Goal: Information Seeking & Learning: Learn about a topic

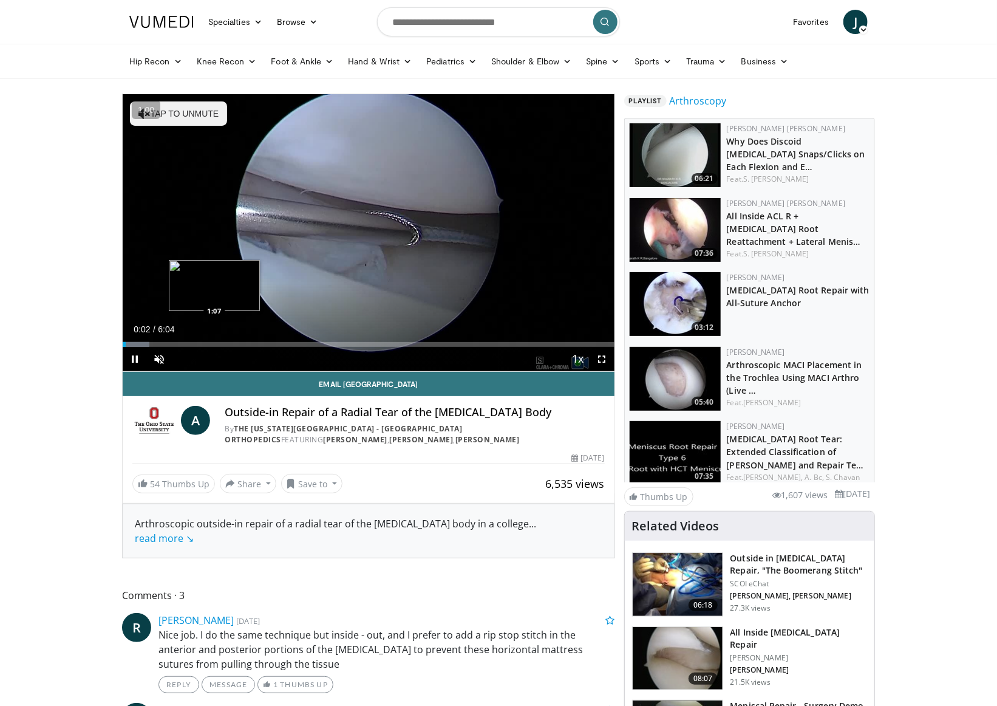
click at [214, 342] on div "Loaded : 5.42% 0:02 1:07" at bounding box center [369, 344] width 492 height 5
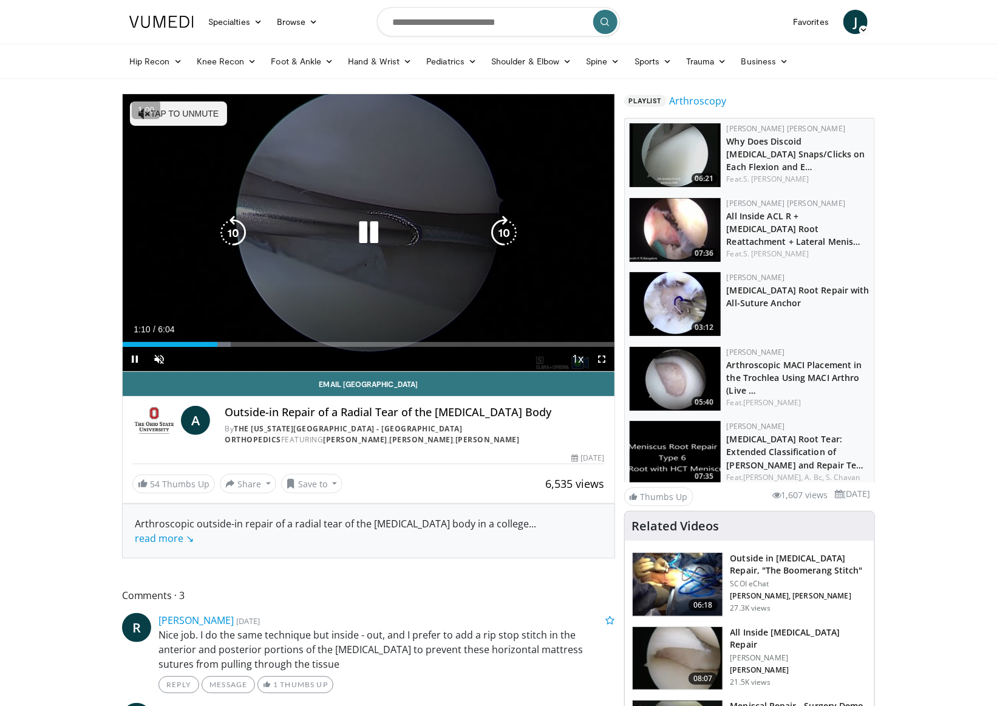
click at [195, 125] on button "Tap to unmute" at bounding box center [178, 113] width 97 height 24
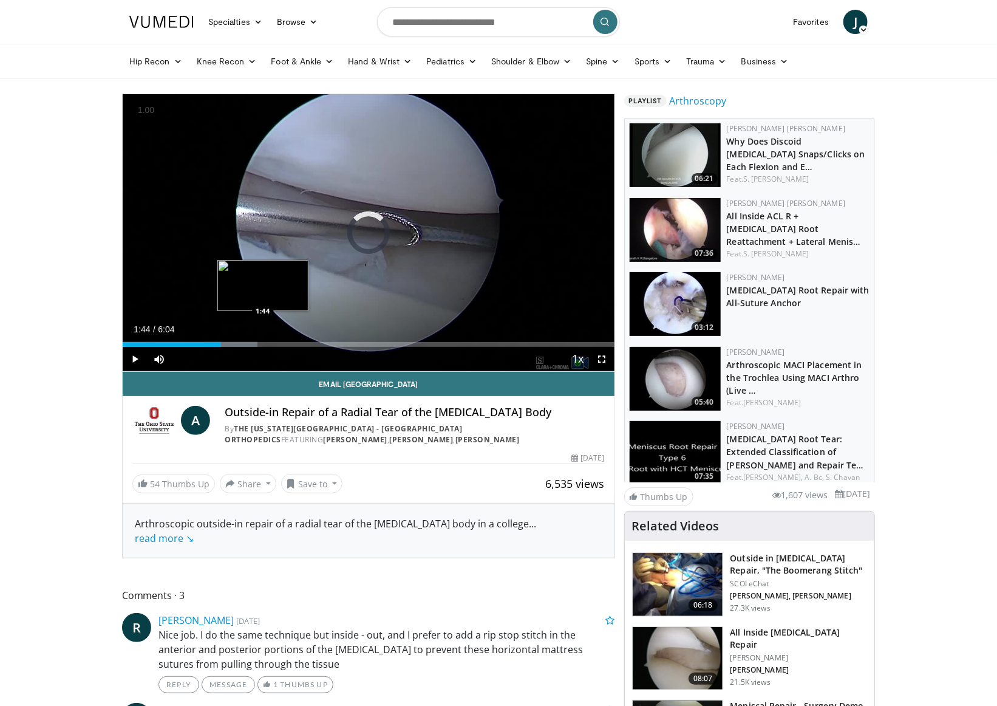
click at [262, 344] on div "Loaded : 27.44% 1:12 1:44" at bounding box center [369, 344] width 492 height 5
click at [297, 341] on div "Loaded : 41.17% 1:54 2:09" at bounding box center [369, 341] width 492 height 12
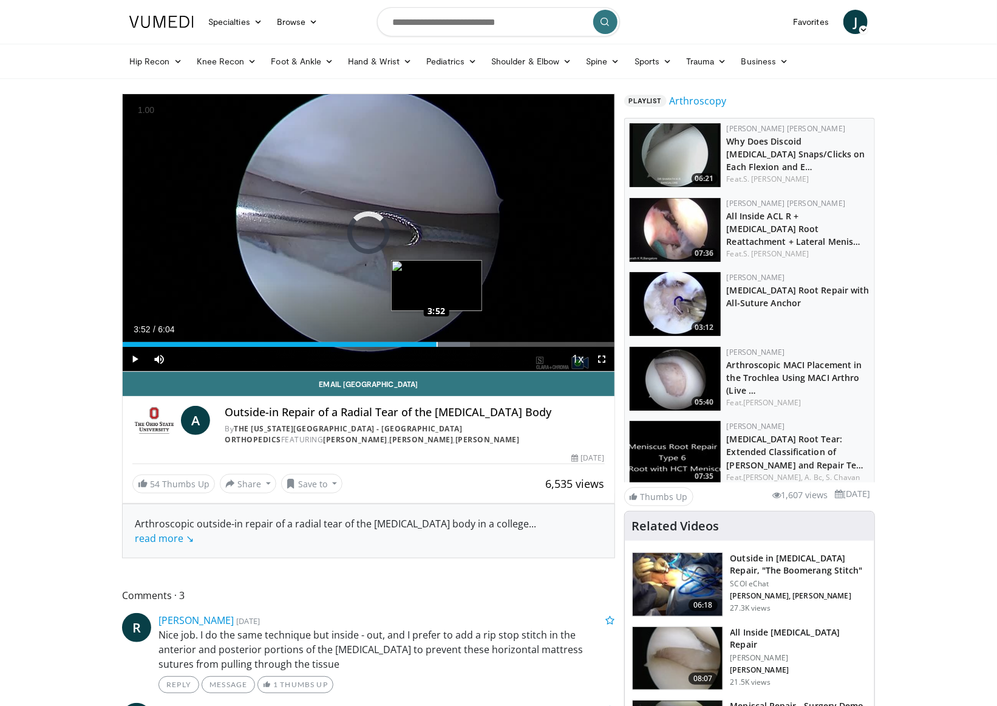
click at [437, 343] on div "Loaded : 70.70% 3:52 3:52" at bounding box center [369, 344] width 492 height 5
click at [481, 342] on div "Loaded : 71.36% 3:55 4:25" at bounding box center [369, 344] width 492 height 5
click at [516, 340] on div "Loaded : 0.00% 4:51 4:51" at bounding box center [369, 341] width 492 height 12
click at [552, 341] on div "Loaded : 85.08% 4:53 5:18" at bounding box center [369, 341] width 492 height 12
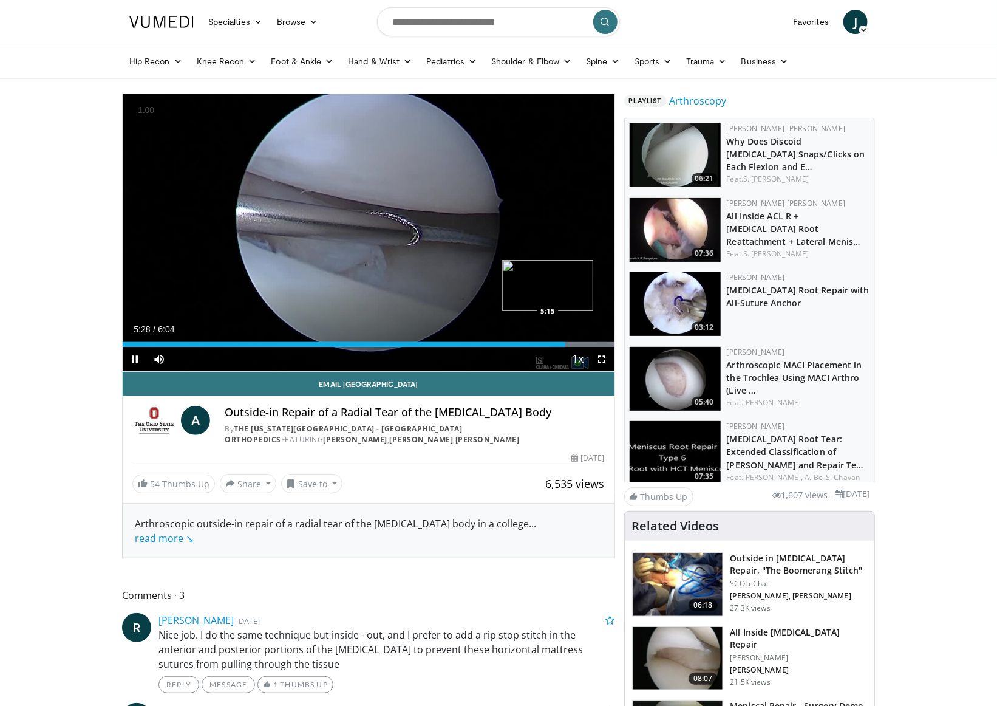
click at [547, 344] on div "Loaded : 100.00% 5:28 5:15" at bounding box center [369, 344] width 492 height 5
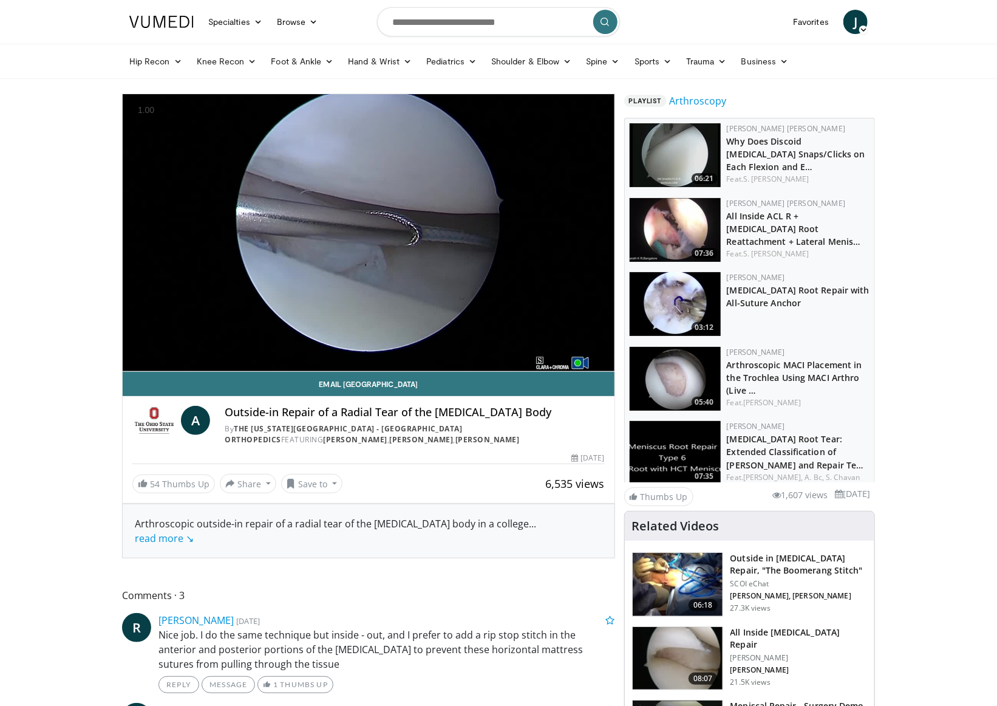
click at [457, 21] on input "Search topics, interventions" at bounding box center [498, 21] width 243 height 29
type input "**********"
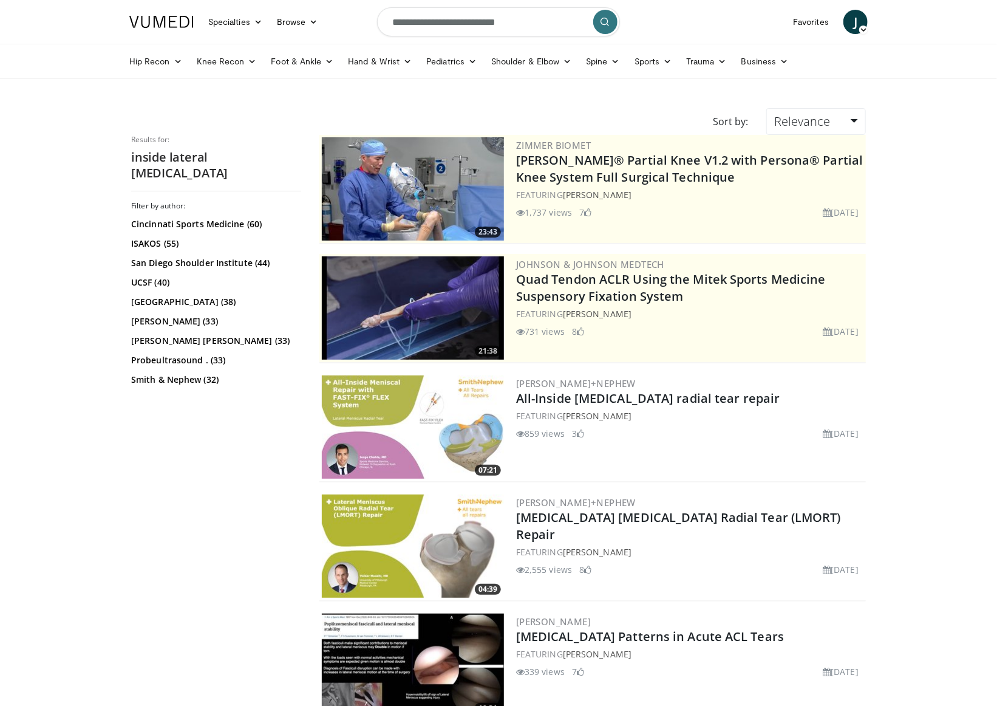
click at [521, 21] on input "**********" at bounding box center [498, 21] width 243 height 29
type input "**********"
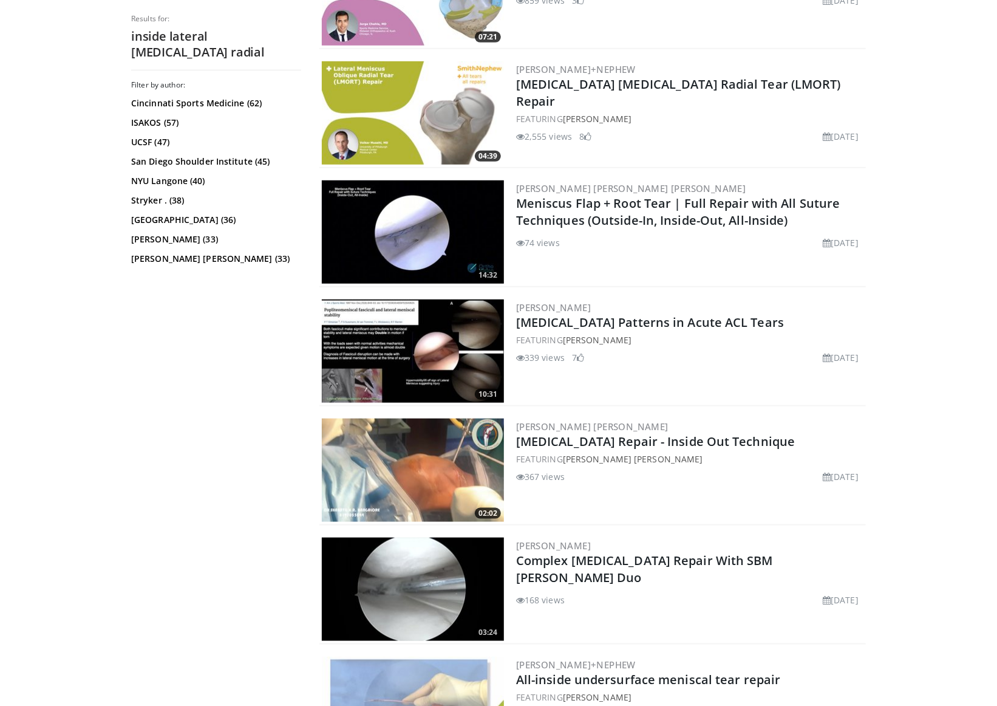
scroll to position [486, 0]
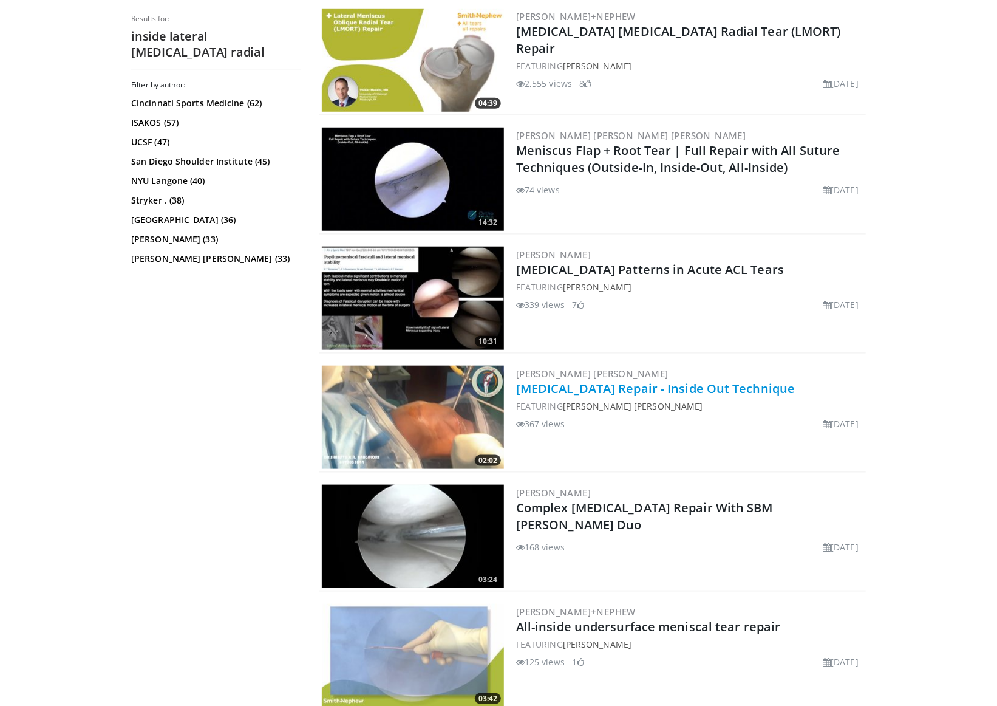
click at [703, 388] on link "Lateral Meniscus Repair - Inside Out Technique" at bounding box center [655, 388] width 279 height 16
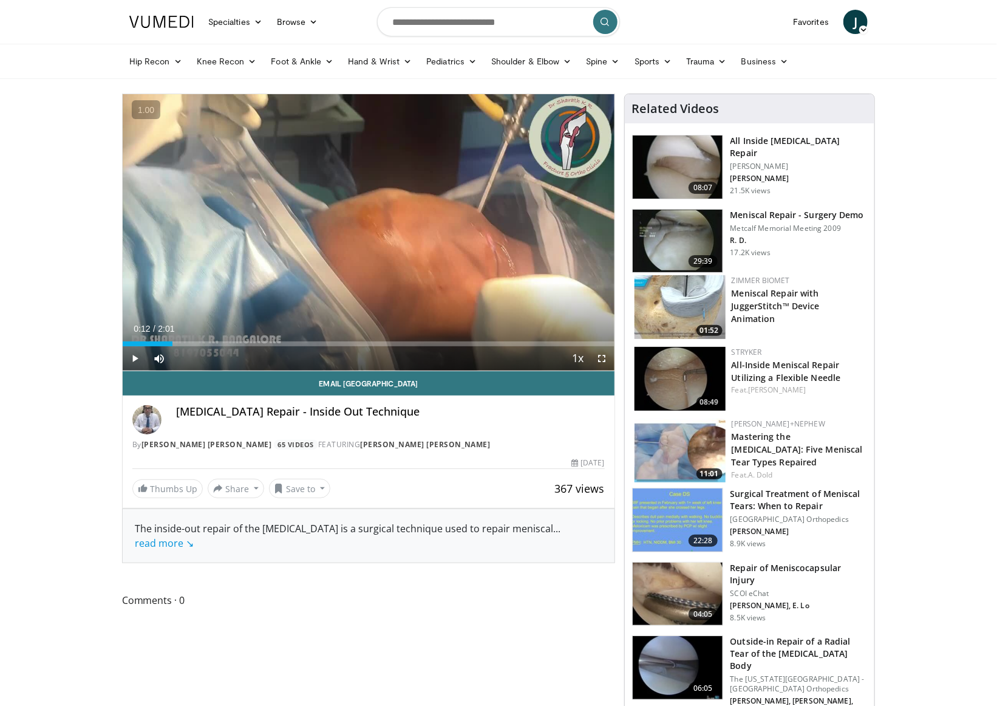
click at [172, 341] on div "Loaded : 0.00% 0:12 0:12" at bounding box center [369, 343] width 492 height 5
click at [174, 344] on div "Loaded : 41.12% 0:21 0:12" at bounding box center [369, 344] width 492 height 5
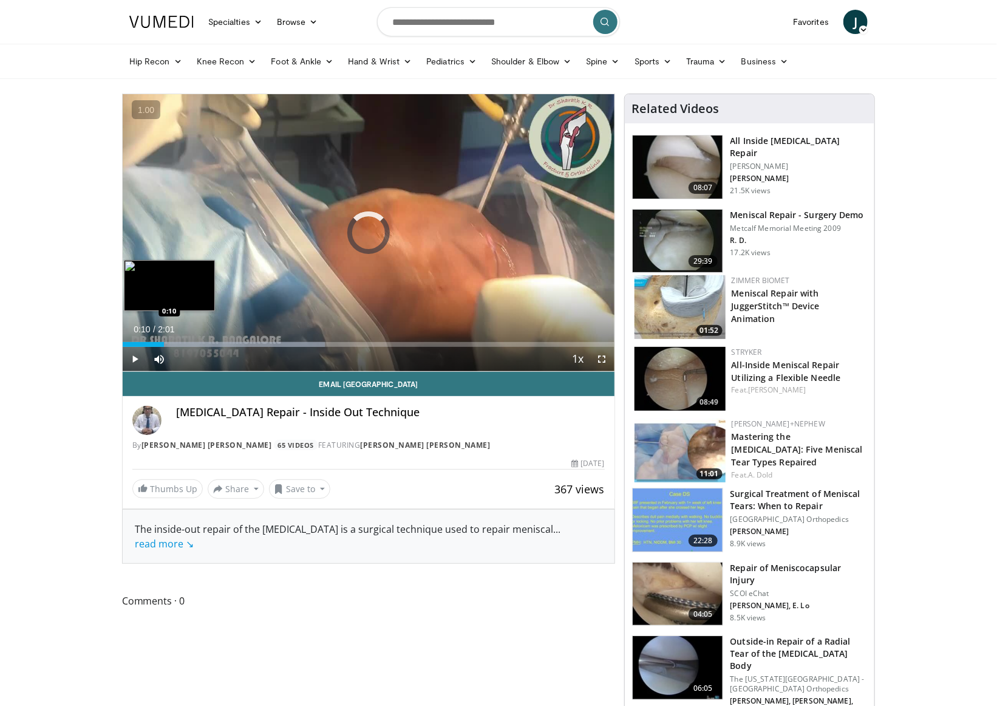
click at [163, 344] on div "0:10" at bounding box center [143, 344] width 41 height 5
click at [170, 342] on div "Loaded : 49.34% 0:11 0:11" at bounding box center [369, 344] width 492 height 5
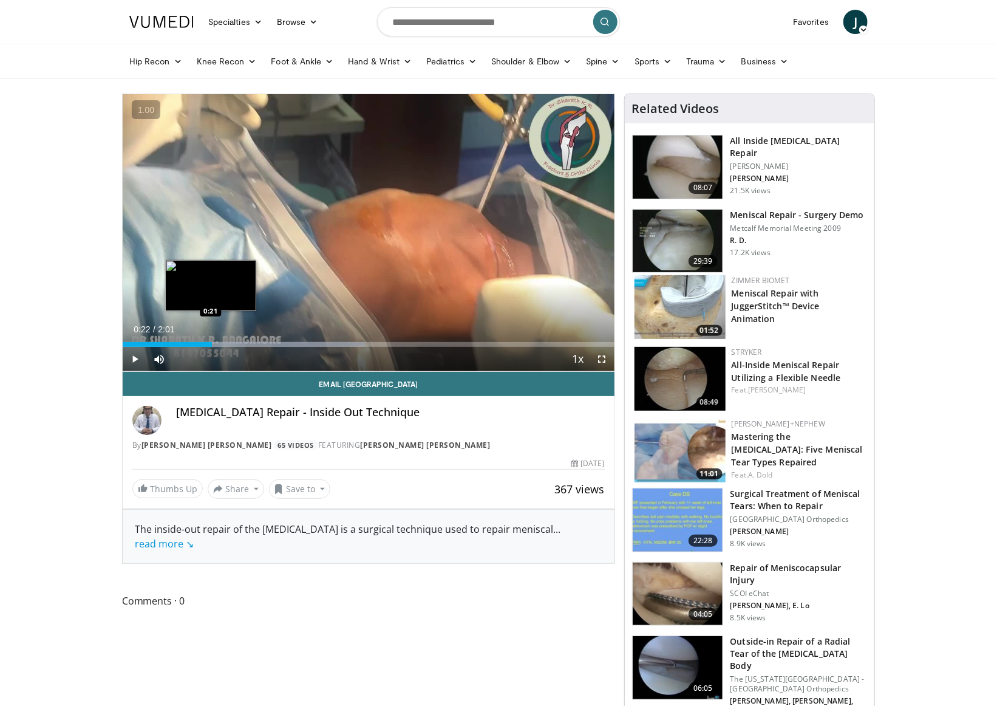
click at [211, 342] on div "Loaded : 49.34% 0:22 0:21" at bounding box center [369, 344] width 492 height 5
click at [240, 342] on div "Progress Bar" at bounding box center [284, 344] width 243 height 5
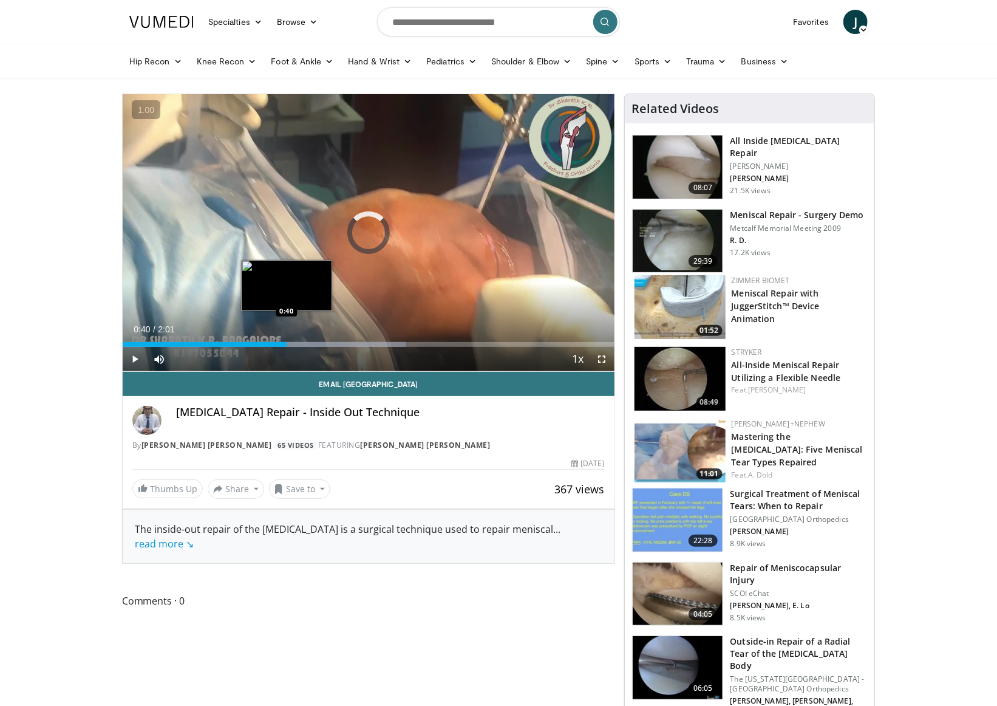
click at [286, 342] on div "Loaded : 57.57% 0:29 0:40" at bounding box center [369, 344] width 492 height 5
click at [279, 344] on div "Loaded : 65.79% 0:38 0:38" at bounding box center [369, 344] width 492 height 5
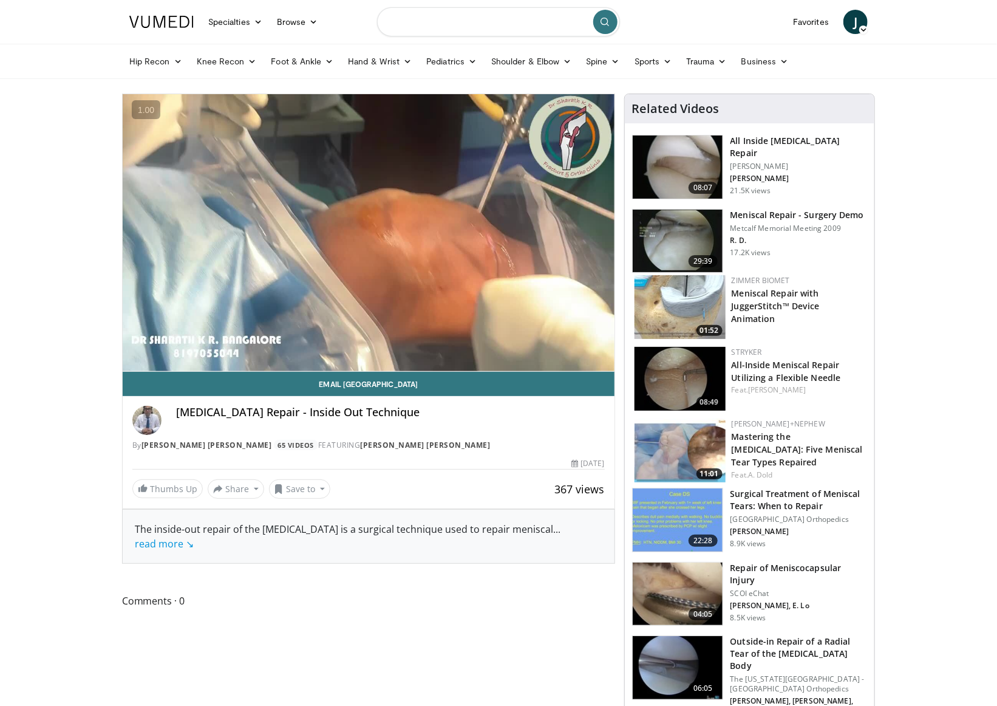
click at [528, 22] on input "Search topics, interventions" at bounding box center [498, 21] width 243 height 29
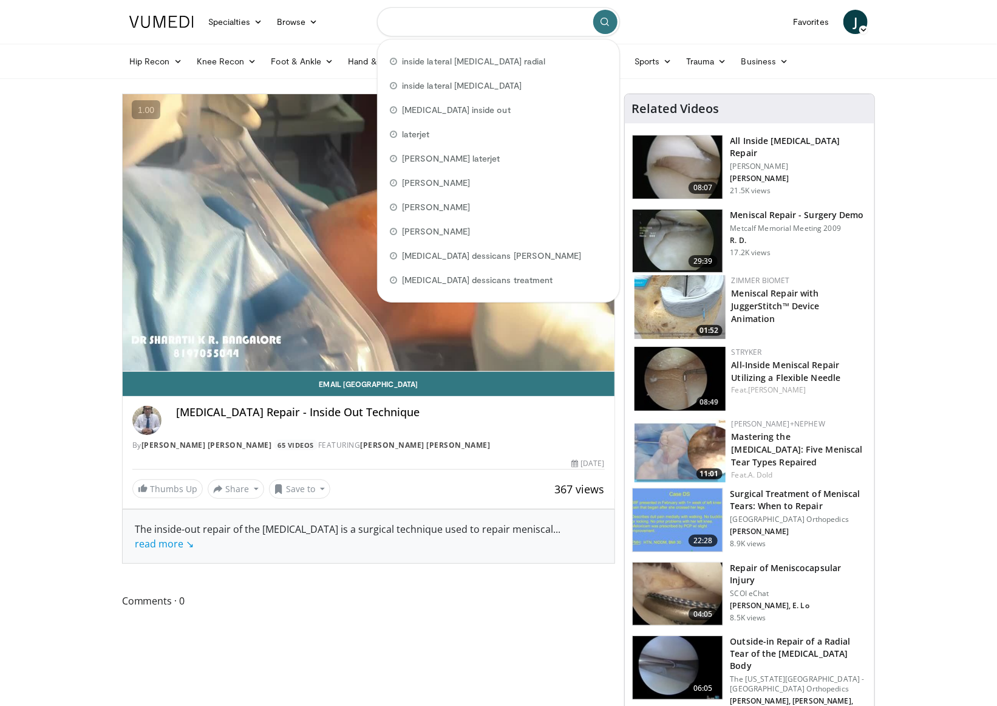
click at [531, 22] on input "Search topics, interventions" at bounding box center [498, 21] width 243 height 29
click at [461, 111] on span "lateral meniscus inside out" at bounding box center [456, 110] width 109 height 12
type input "**********"
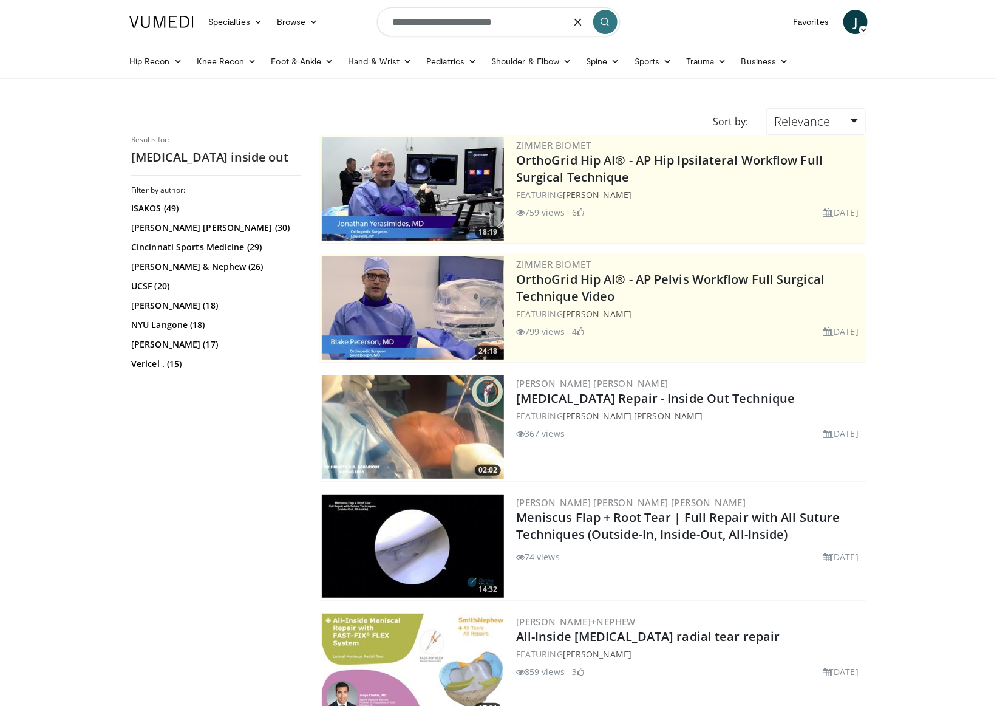
click at [523, 24] on input "**********" at bounding box center [498, 21] width 243 height 29
type input "**********"
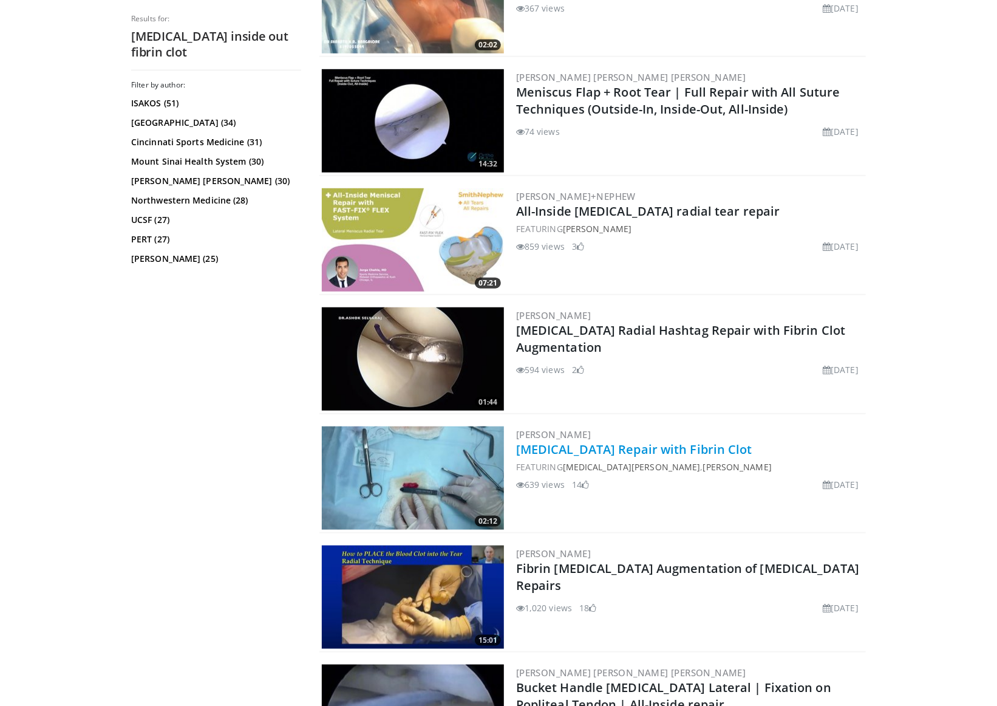
scroll to position [607, 0]
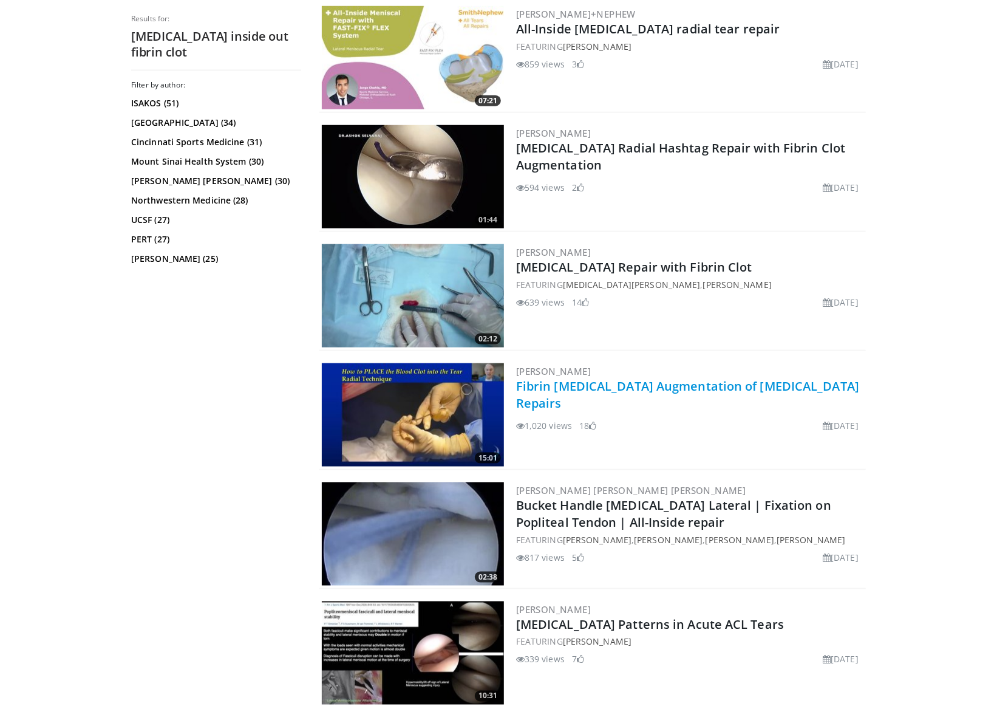
click at [605, 382] on link "Fibrin [MEDICAL_DATA] Augmentation of [MEDICAL_DATA] Repairs" at bounding box center [687, 394] width 343 height 33
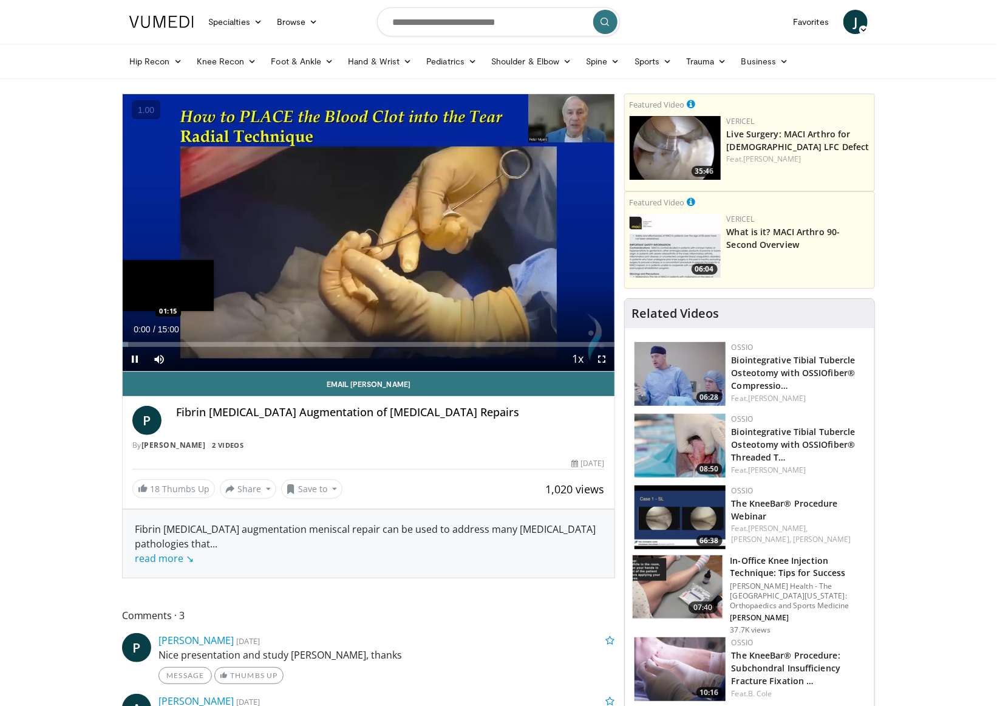
click at [164, 342] on div "Loaded : 1.11% 00:00 01:15" at bounding box center [369, 344] width 492 height 5
click at [153, 344] on div "Loaded : 16.52% 00:55 00:55" at bounding box center [369, 344] width 492 height 5
click at [0, 0] on button "+" at bounding box center [0, 0] width 0 height 0
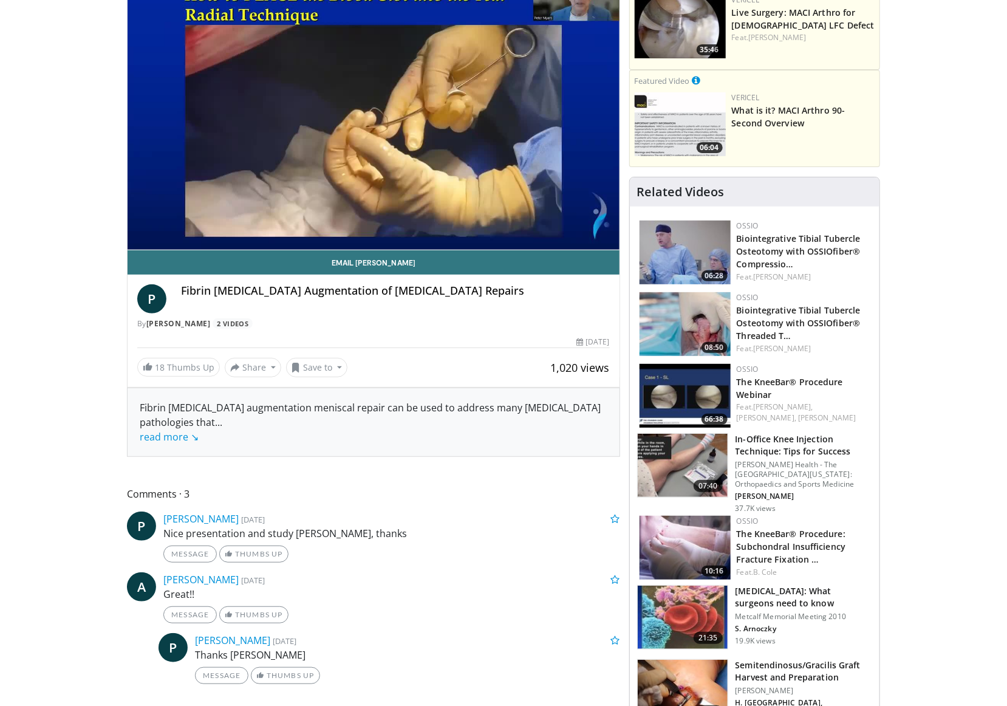
scroll to position [61, 0]
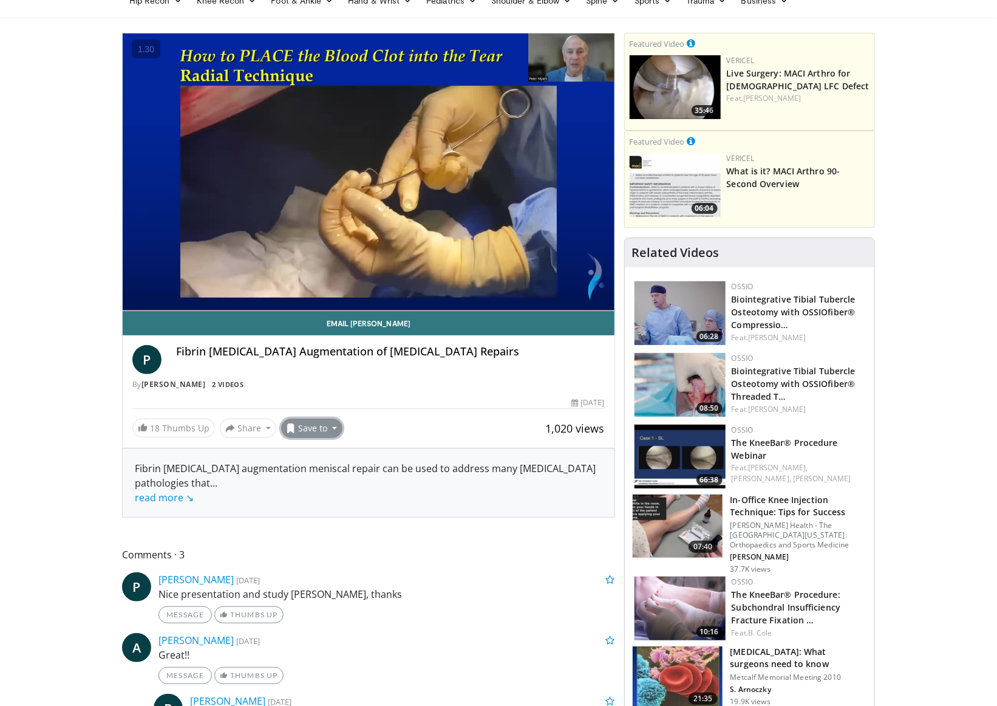
click at [332, 431] on button "Save to" at bounding box center [312, 427] width 62 height 19
click at [329, 504] on em "New Playlist" at bounding box center [321, 502] width 50 height 13
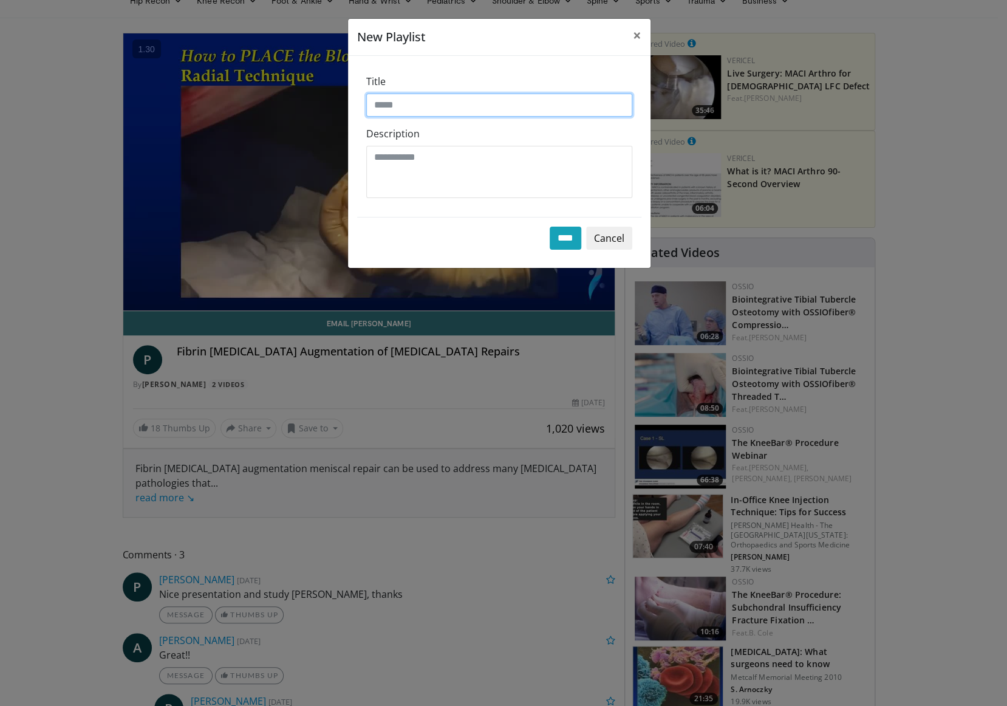
click at [403, 104] on input "Title" at bounding box center [499, 105] width 266 height 23
type input "*"
type input "**********"
click at [564, 234] on input "****" at bounding box center [566, 237] width 32 height 23
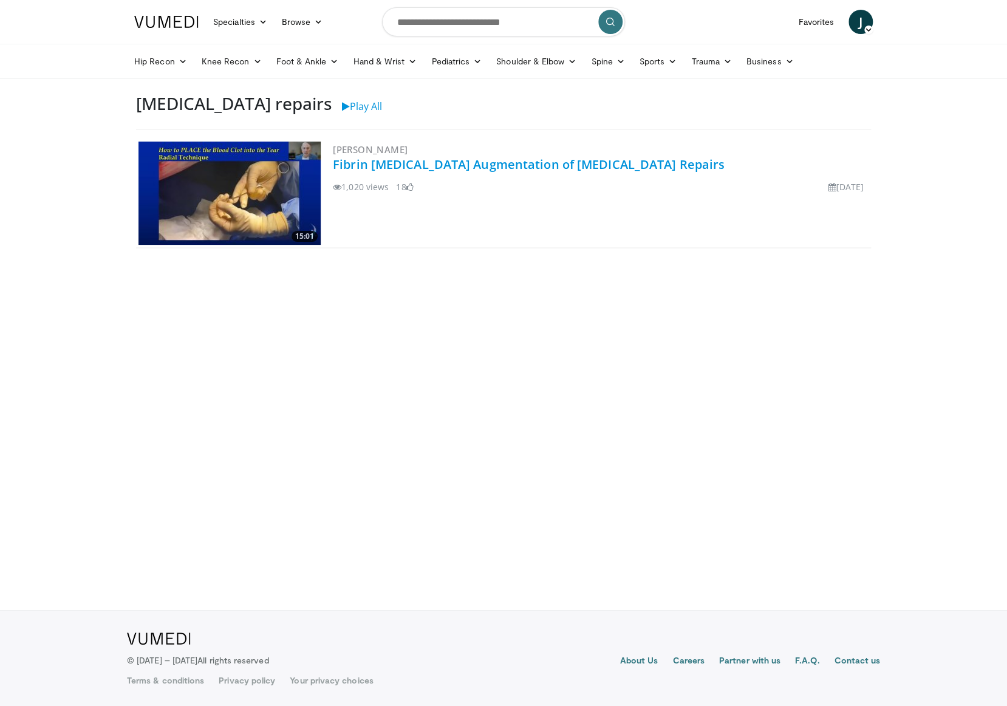
click at [420, 167] on link "Fibrin [MEDICAL_DATA] Augmentation of [MEDICAL_DATA] Repairs" at bounding box center [529, 164] width 392 height 16
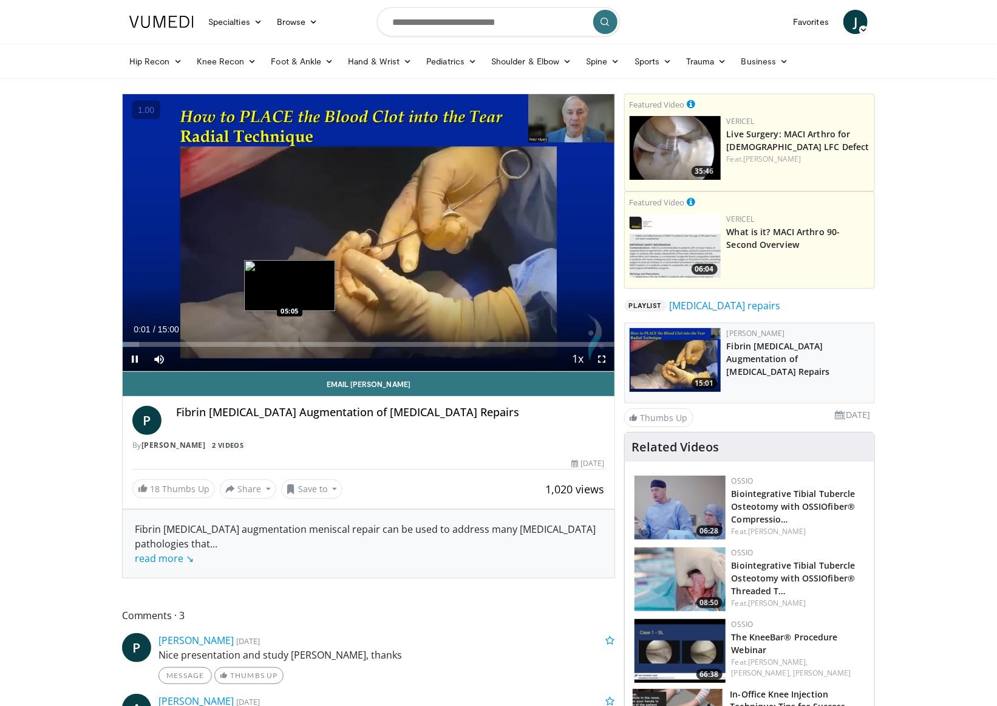
click at [290, 344] on div "Loaded : 3.33% 00:01 05:05" at bounding box center [369, 344] width 492 height 5
click at [258, 342] on div "05:08" at bounding box center [207, 344] width 168 height 5
